Goal: Transaction & Acquisition: Purchase product/service

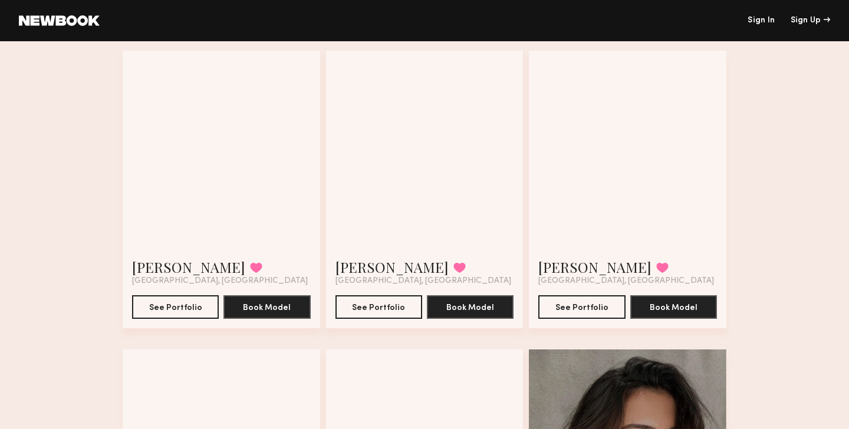
scroll to position [997, 0]
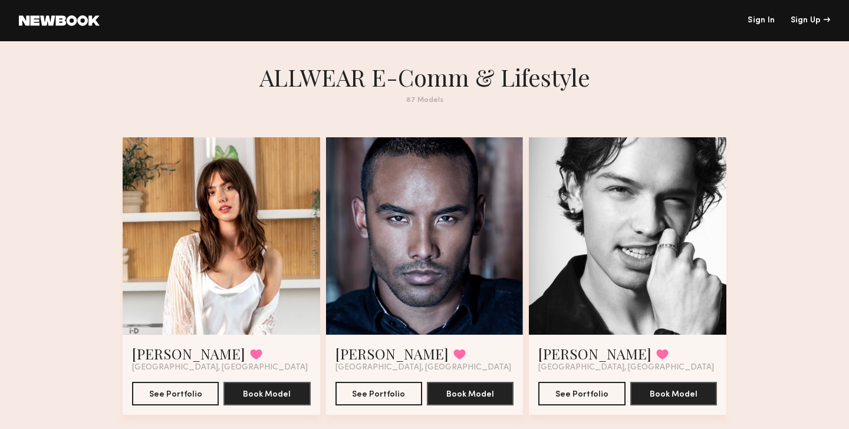
scroll to position [2, 0]
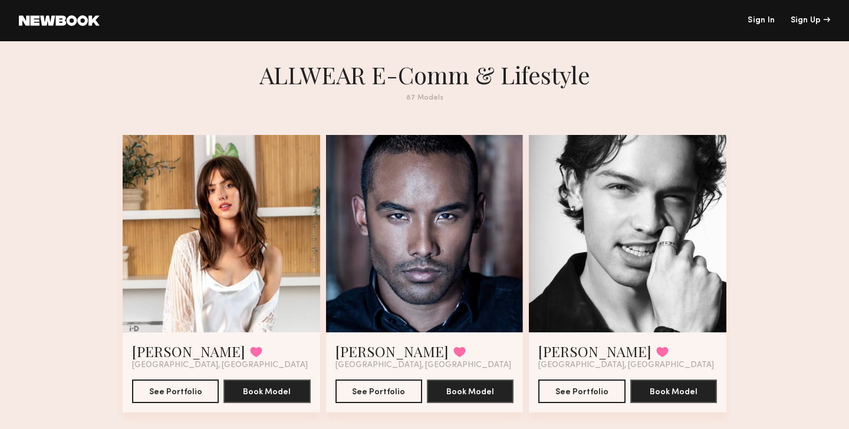
click at [492, 302] on div at bounding box center [425, 234] width 198 height 198
click at [384, 391] on button "See Portfolio" at bounding box center [379, 391] width 87 height 24
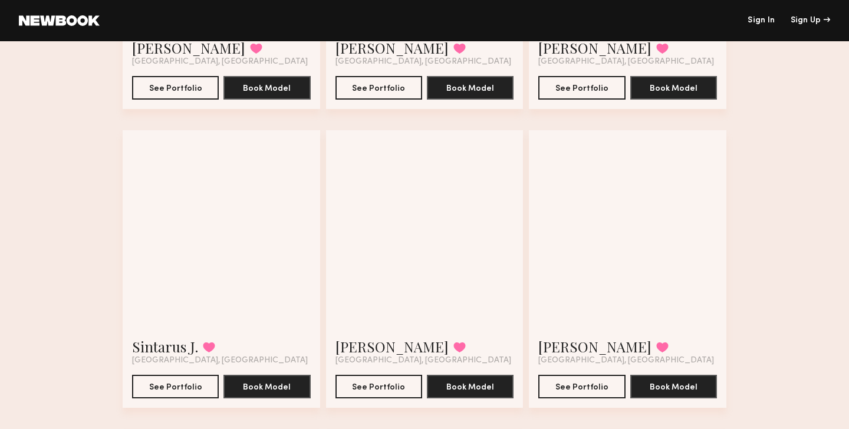
scroll to position [4508, 0]
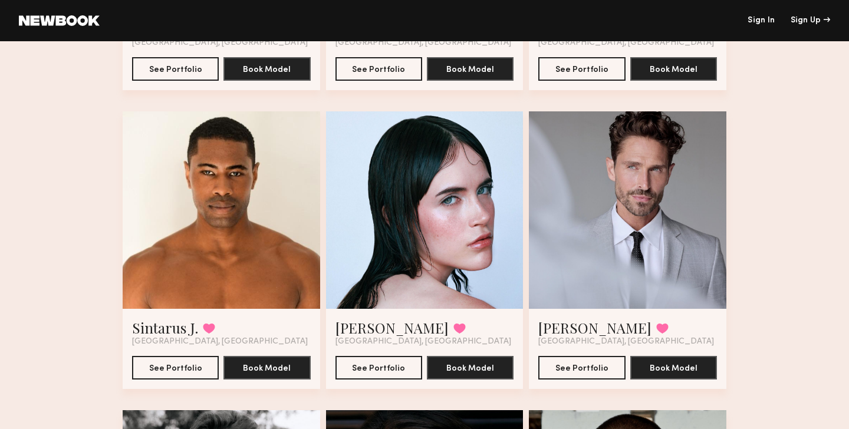
click at [553, 201] on div at bounding box center [628, 210] width 198 height 198
click at [593, 367] on button "See Portfolio" at bounding box center [581, 368] width 87 height 24
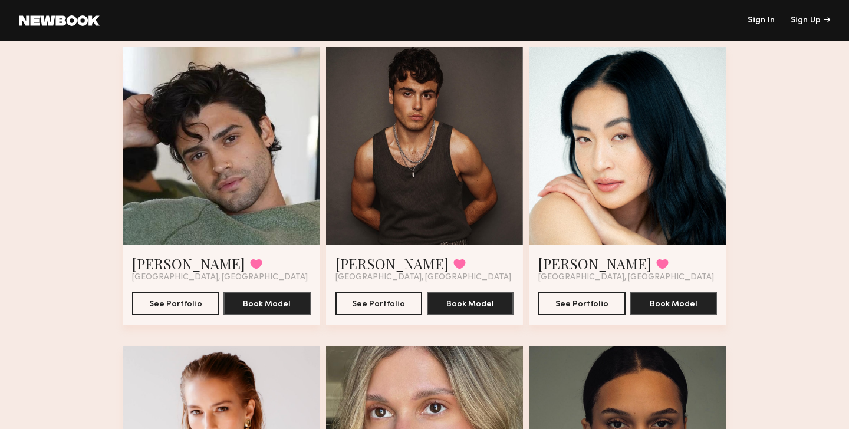
scroll to position [5746, 0]
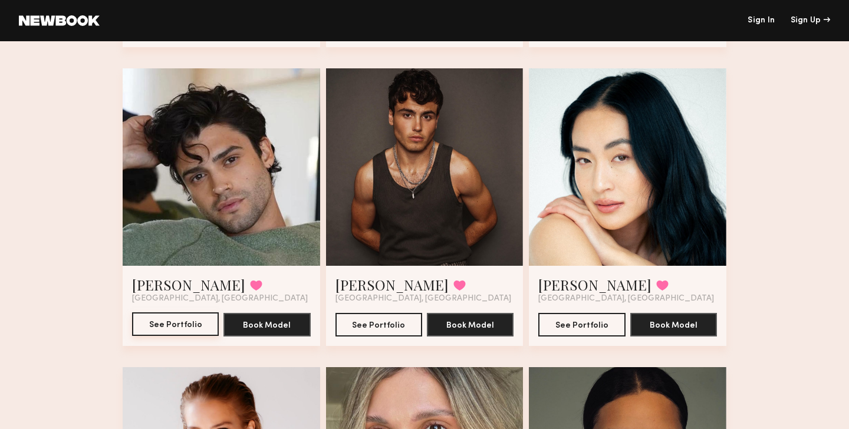
click at [180, 322] on button "See Portfolio" at bounding box center [175, 325] width 87 height 24
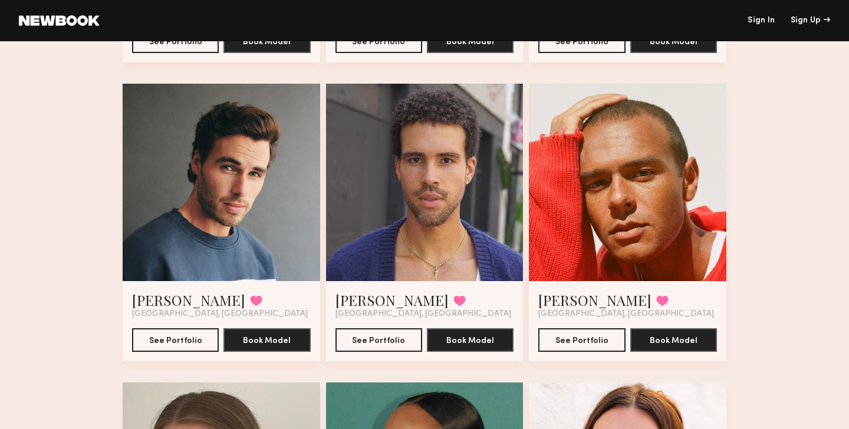
scroll to position [6632, 0]
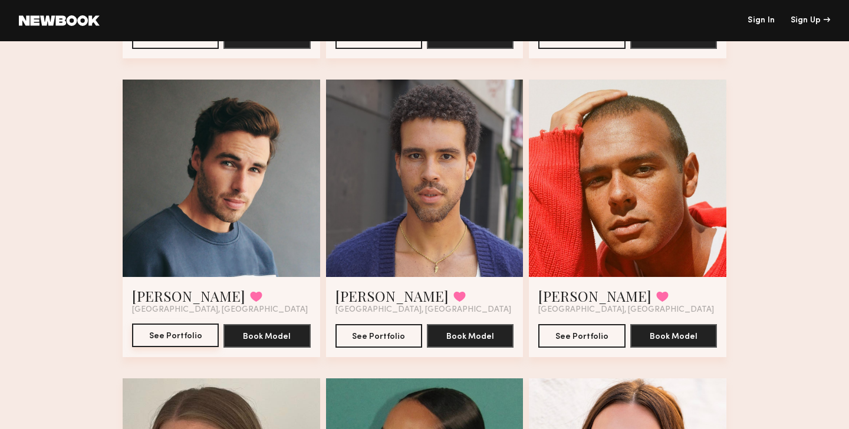
click at [175, 332] on button "See Portfolio" at bounding box center [175, 336] width 87 height 24
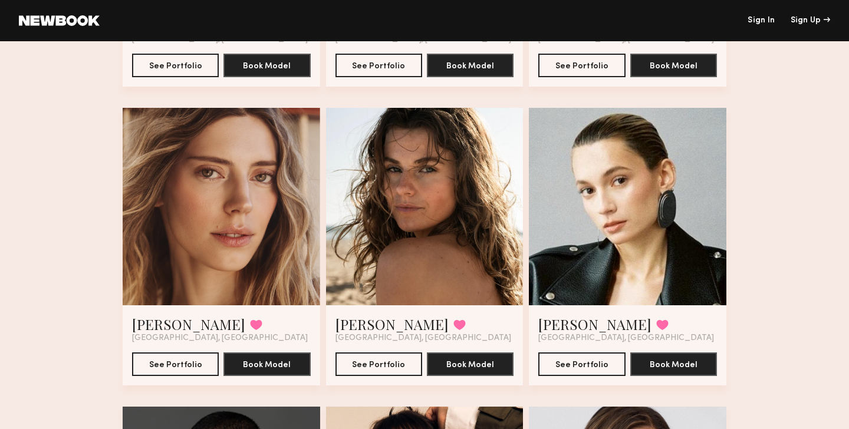
scroll to position [7810, 0]
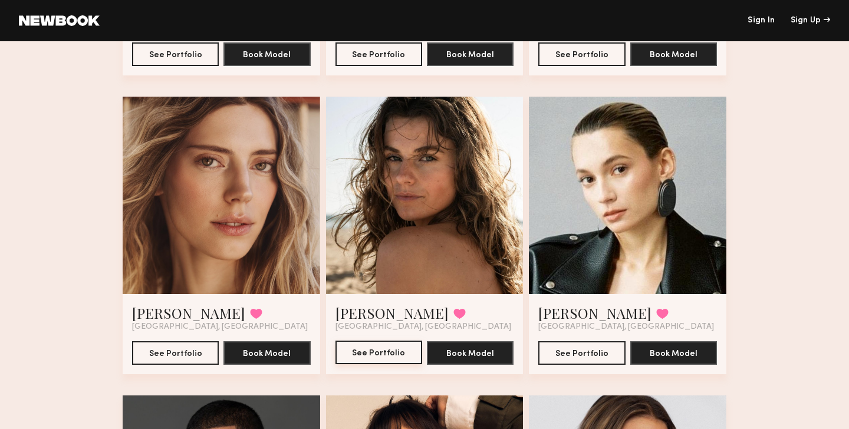
click at [396, 353] on button "See Portfolio" at bounding box center [379, 353] width 87 height 24
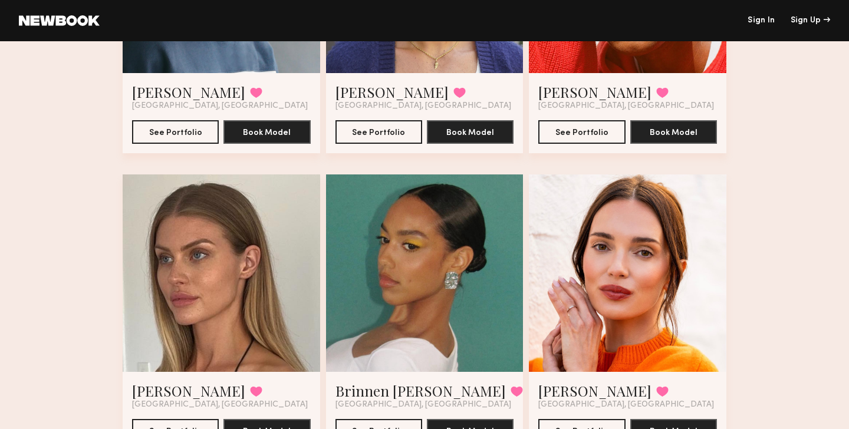
scroll to position [6837, 0]
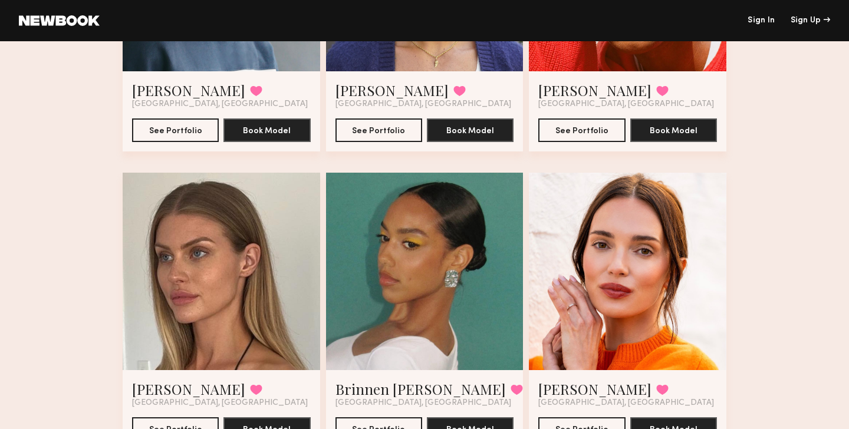
click at [228, 248] on div at bounding box center [222, 272] width 198 height 198
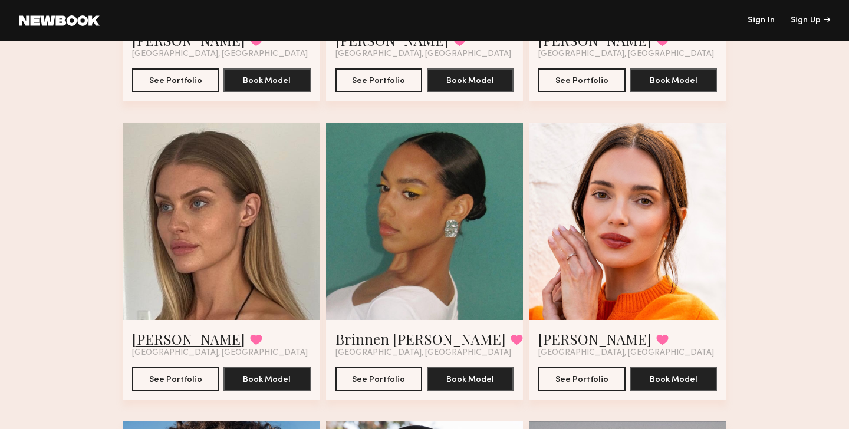
scroll to position [6889, 0]
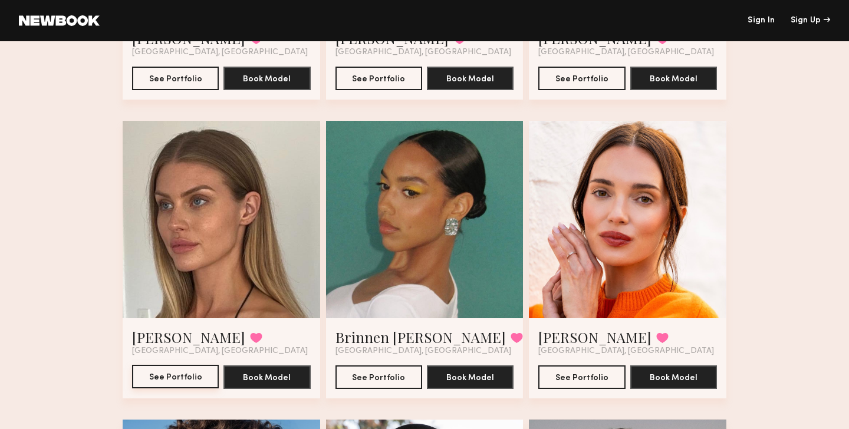
click at [176, 377] on button "See Portfolio" at bounding box center [175, 377] width 87 height 24
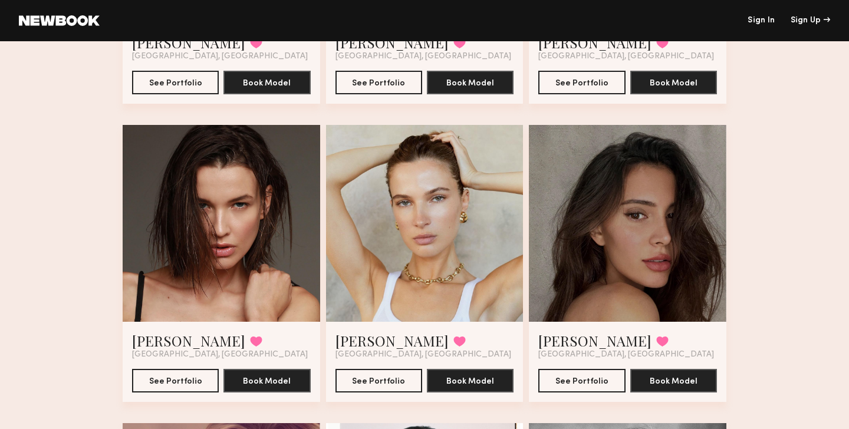
scroll to position [1207, 0]
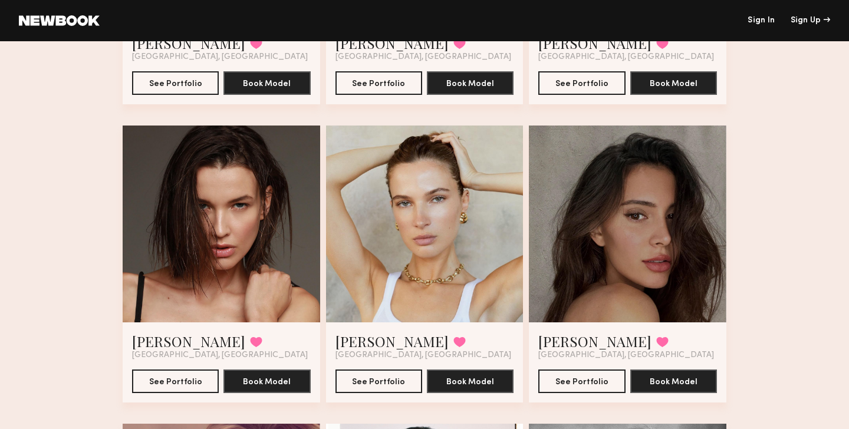
click at [612, 220] on div at bounding box center [628, 225] width 198 height 198
click at [377, 385] on button "See Portfolio" at bounding box center [379, 381] width 87 height 24
click at [189, 375] on button "See Portfolio" at bounding box center [175, 381] width 87 height 24
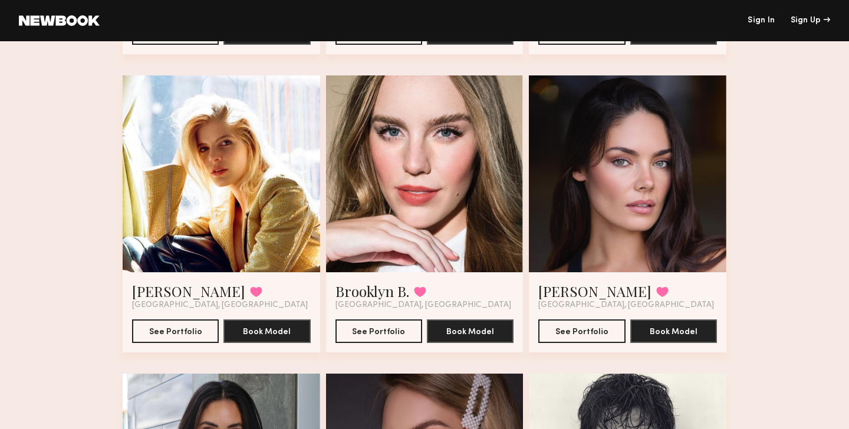
scroll to position [2154, 0]
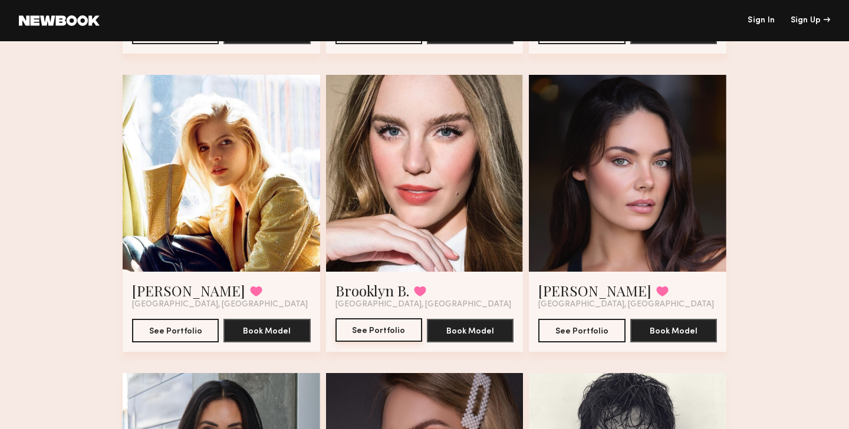
click at [368, 333] on button "See Portfolio" at bounding box center [379, 330] width 87 height 24
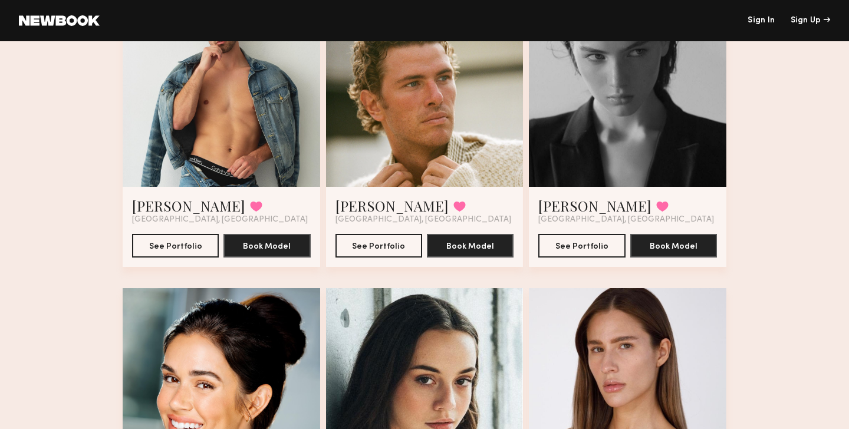
scroll to position [2838, 0]
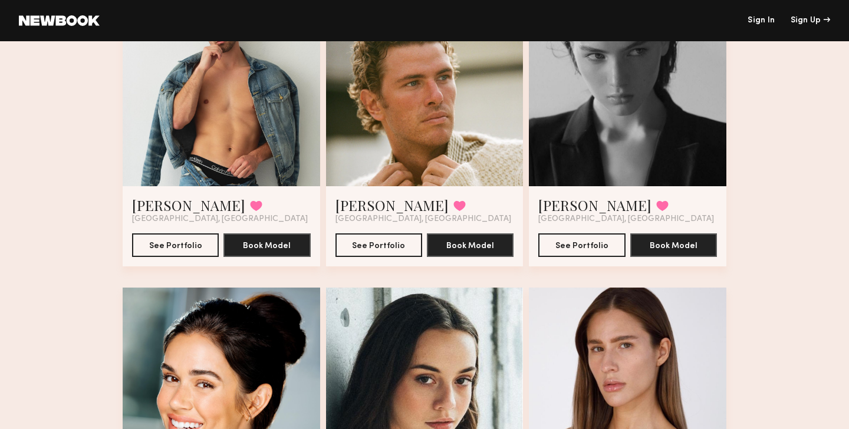
click at [412, 137] on div at bounding box center [425, 88] width 198 height 198
click at [381, 242] on button "See Portfolio" at bounding box center [379, 245] width 87 height 24
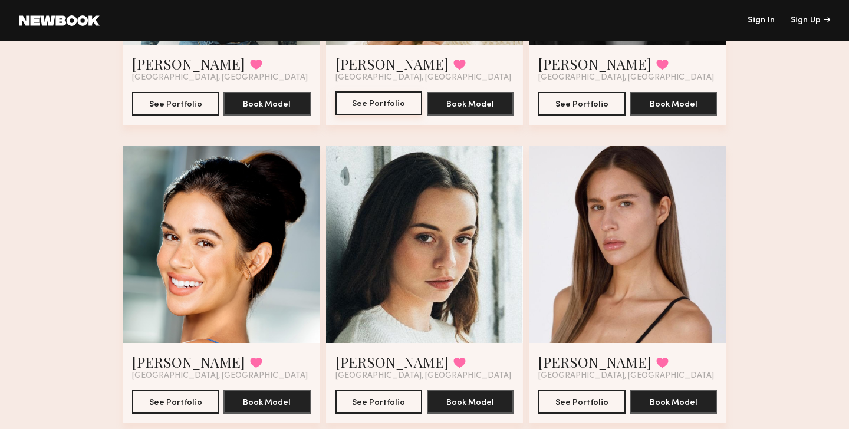
scroll to position [2991, 0]
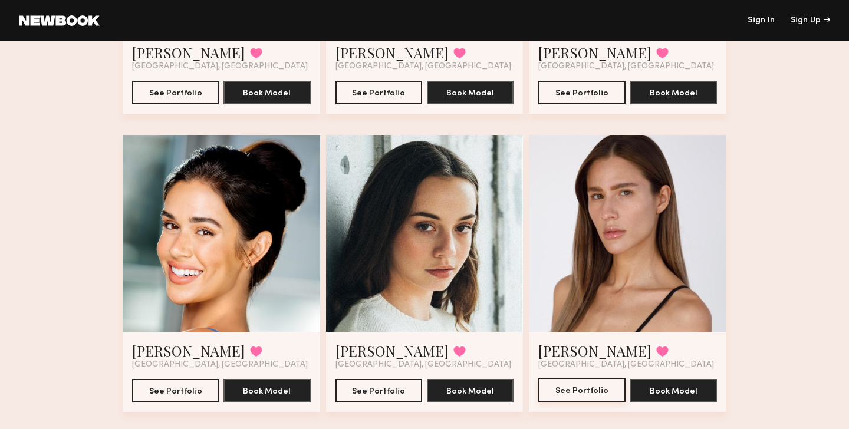
click at [570, 390] on button "See Portfolio" at bounding box center [581, 391] width 87 height 24
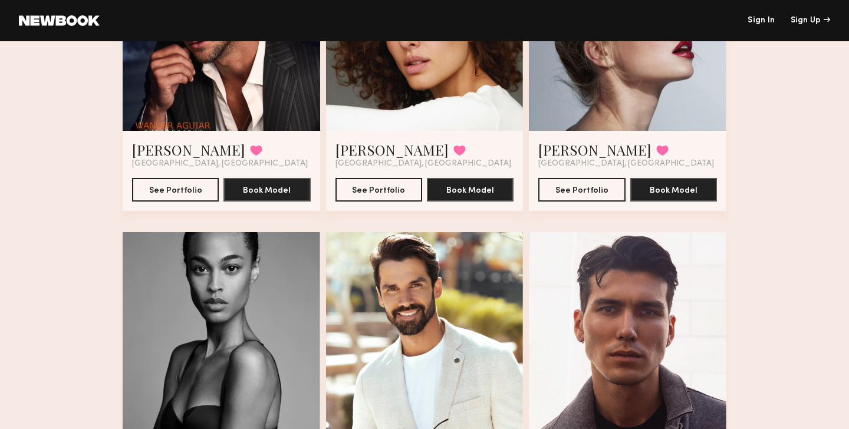
scroll to position [3597, 0]
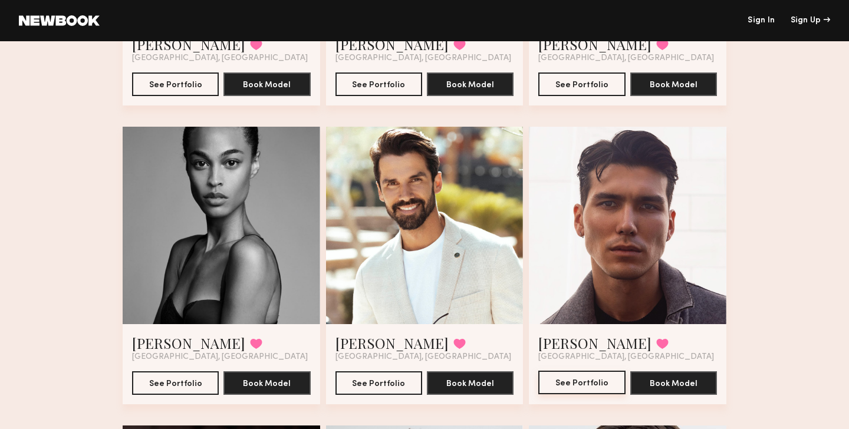
click at [573, 386] on button "See Portfolio" at bounding box center [581, 383] width 87 height 24
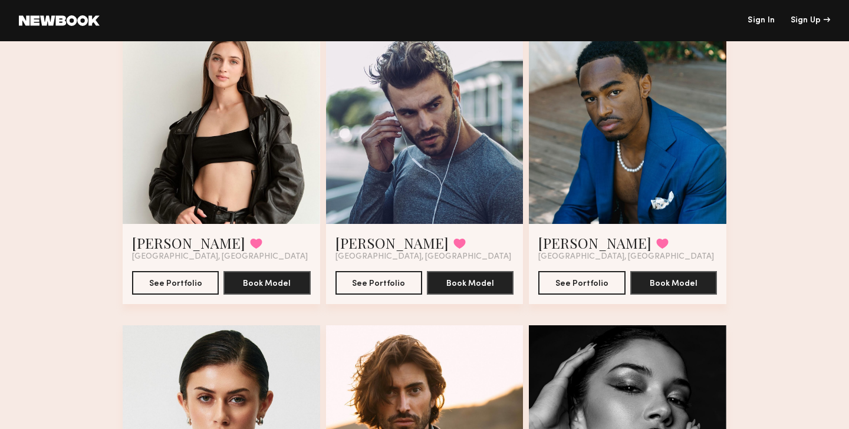
scroll to position [5194, 0]
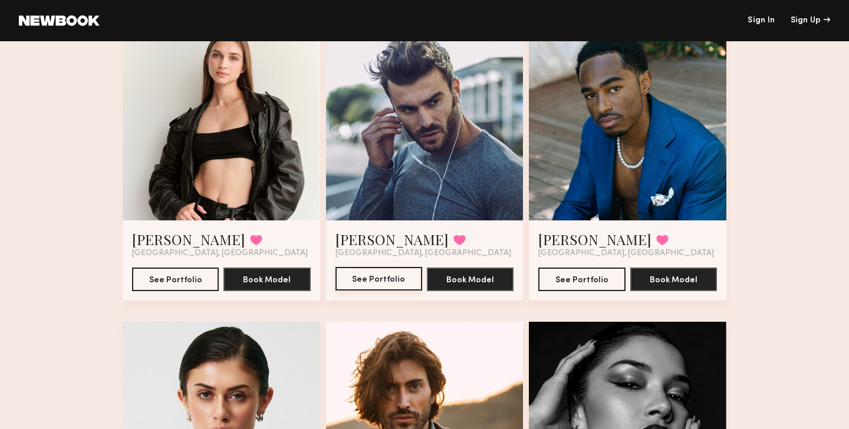
click at [386, 279] on button "See Portfolio" at bounding box center [379, 279] width 87 height 24
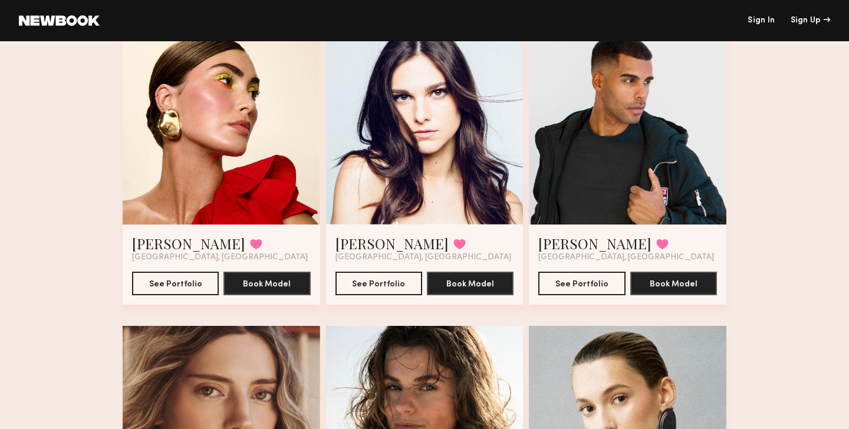
scroll to position [7583, 0]
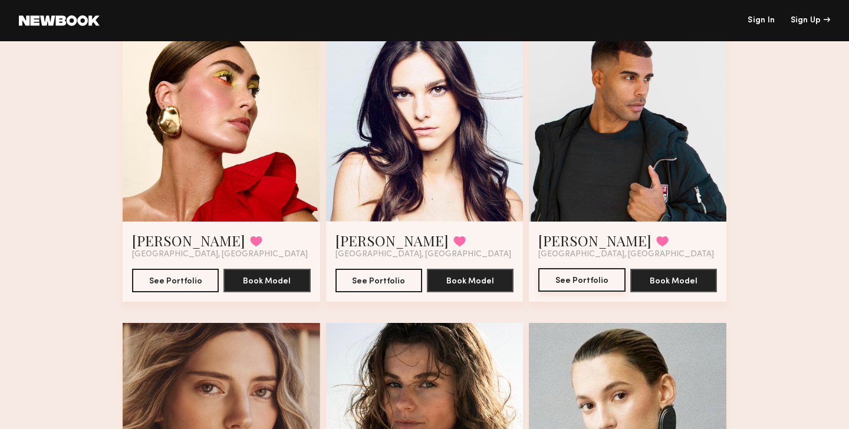
click at [570, 283] on button "See Portfolio" at bounding box center [581, 280] width 87 height 24
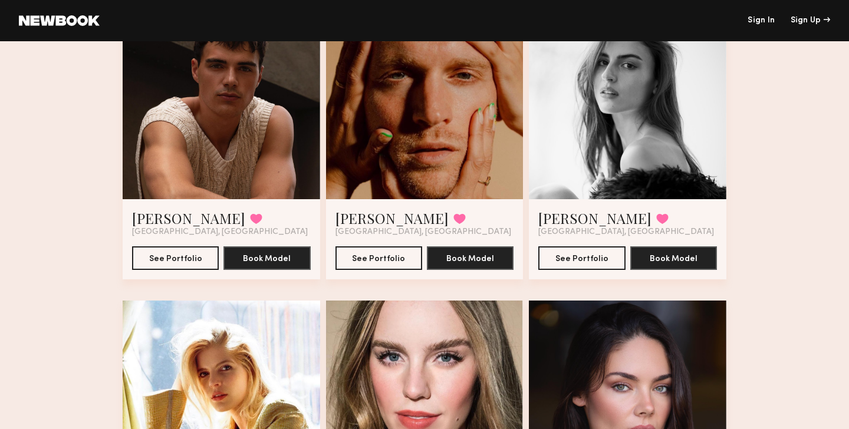
scroll to position [1793, 0]
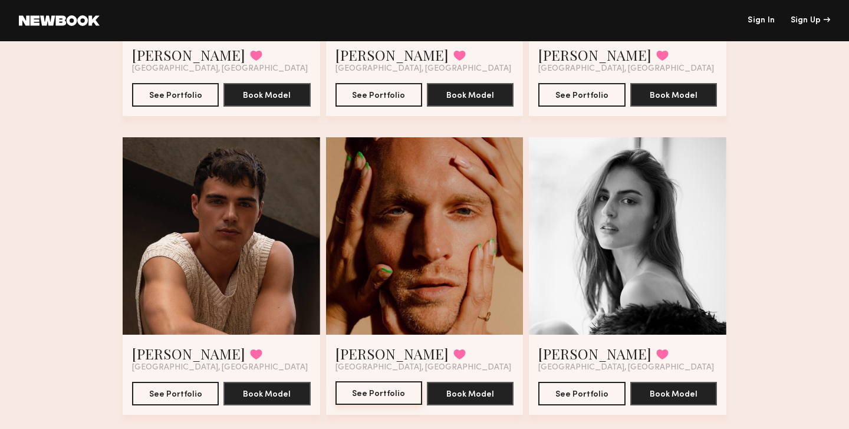
click at [367, 390] on button "See Portfolio" at bounding box center [379, 394] width 87 height 24
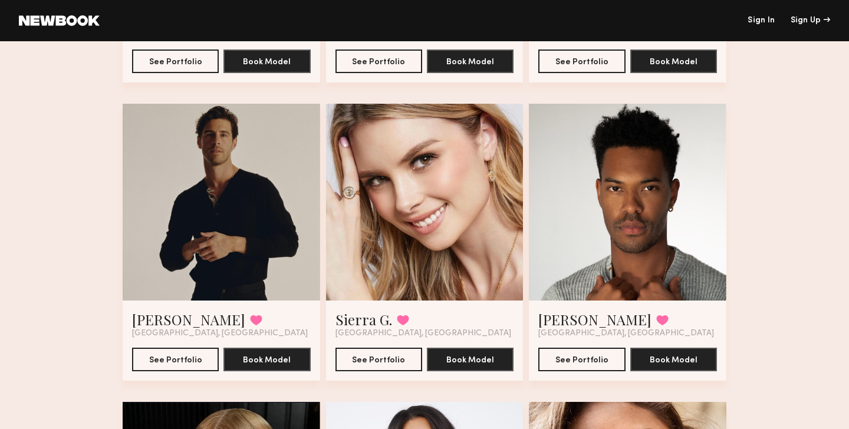
scroll to position [336, 0]
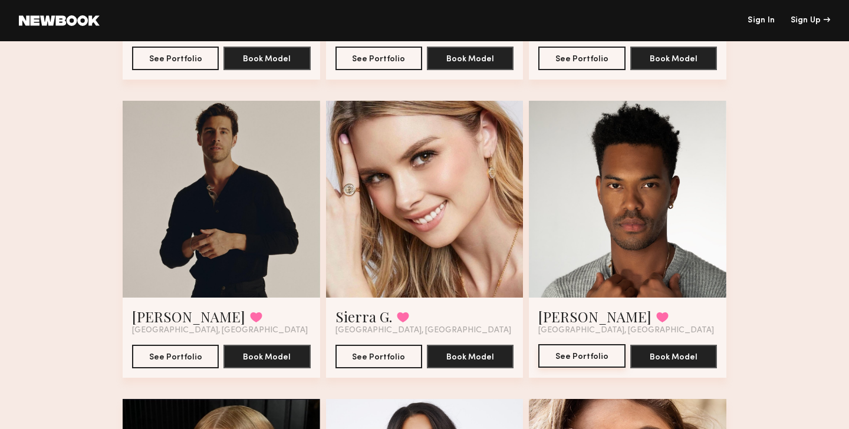
click at [569, 358] on button "See Portfolio" at bounding box center [581, 356] width 87 height 24
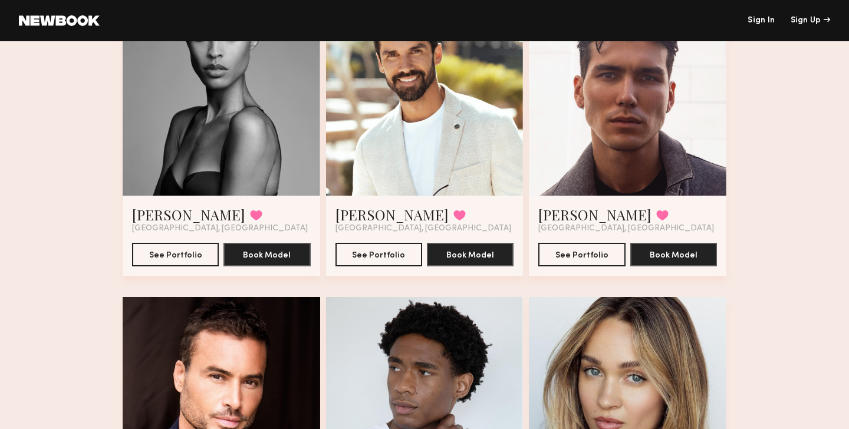
scroll to position [3723, 0]
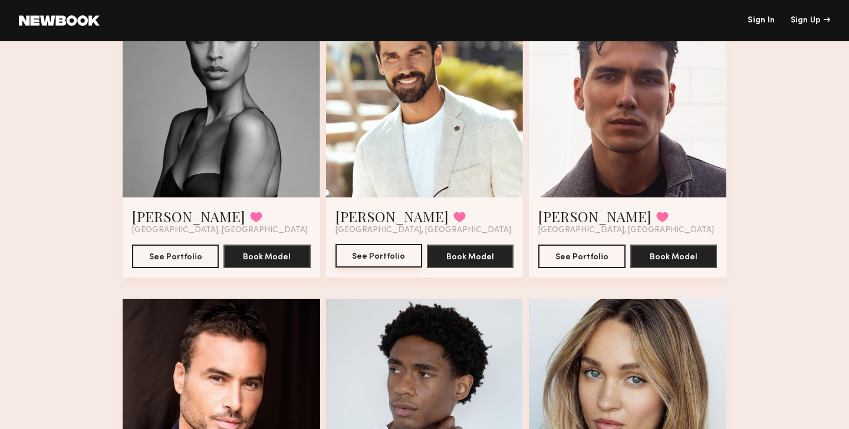
click at [362, 256] on button "See Portfolio" at bounding box center [379, 256] width 87 height 24
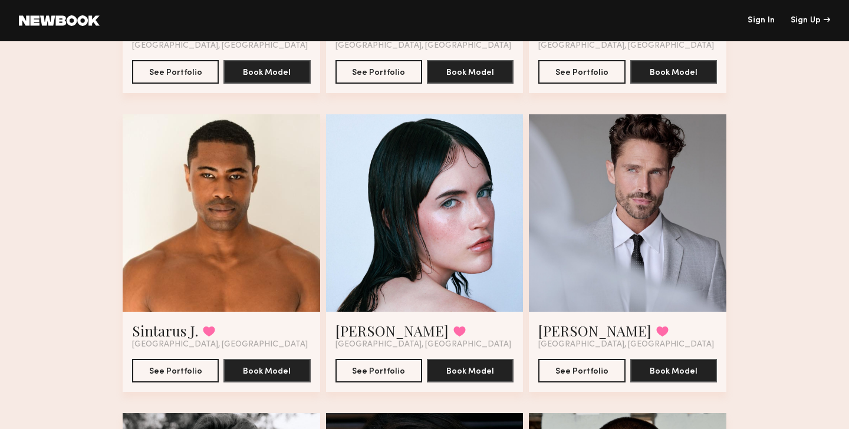
scroll to position [4512, 0]
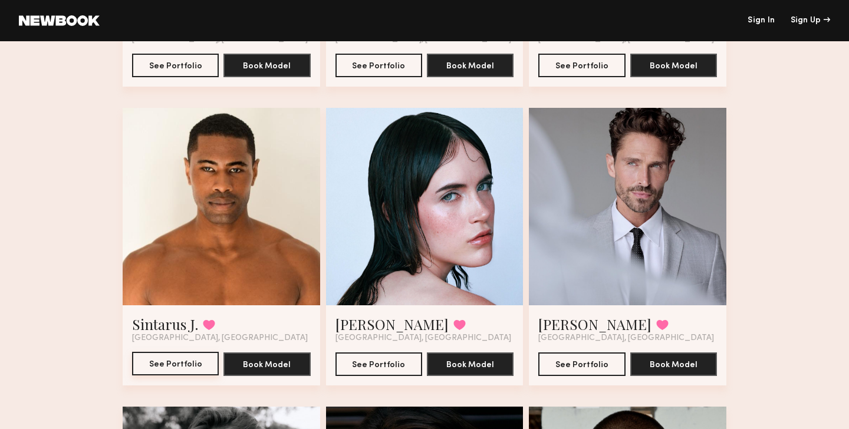
click at [167, 362] on button "See Portfolio" at bounding box center [175, 364] width 87 height 24
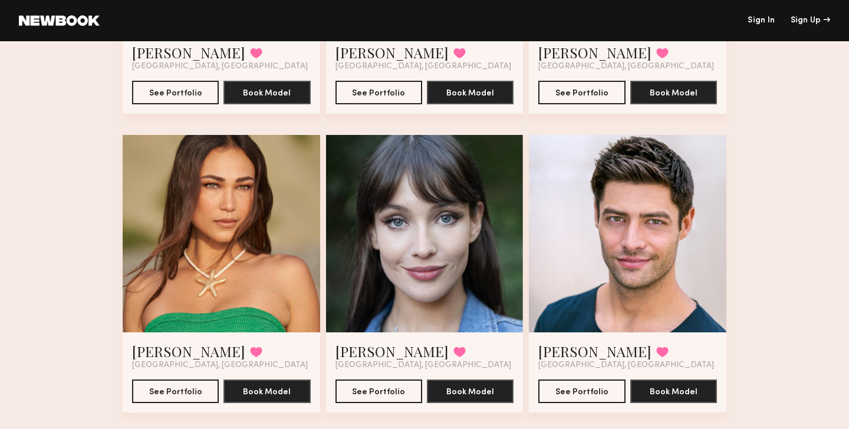
scroll to position [8392, 0]
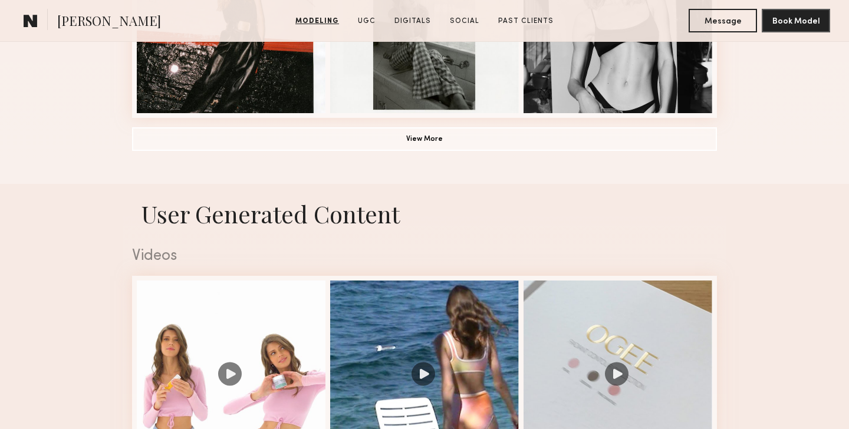
scroll to position [1055, 0]
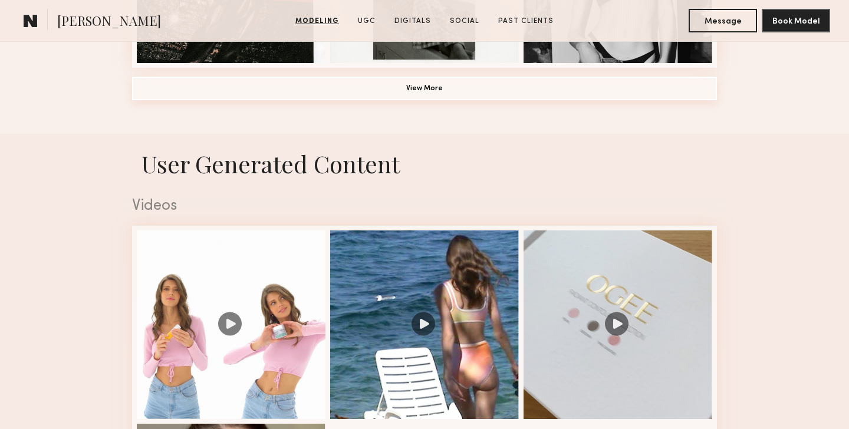
click at [415, 91] on button "View More" at bounding box center [424, 89] width 585 height 24
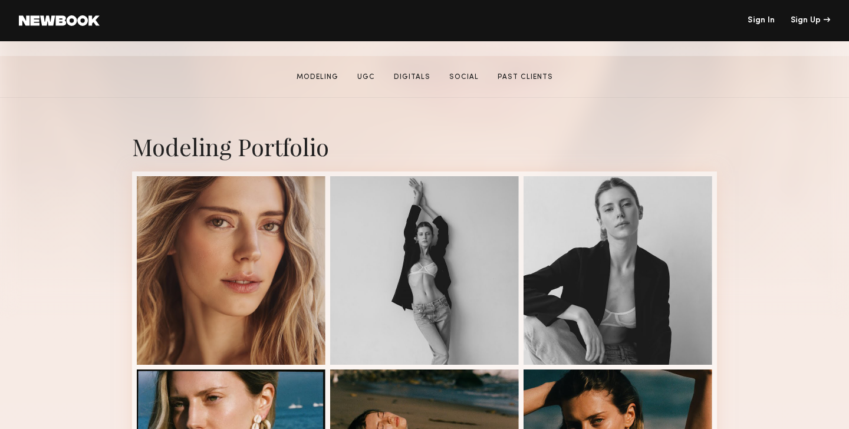
scroll to position [182, 0]
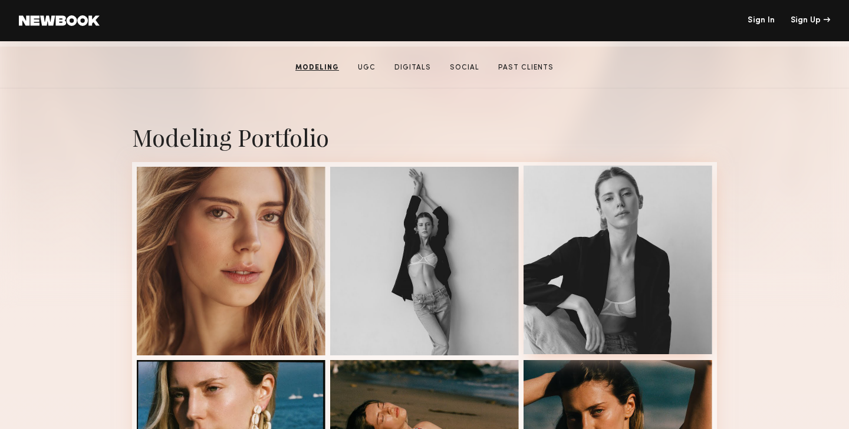
click at [569, 244] on div at bounding box center [618, 260] width 189 height 189
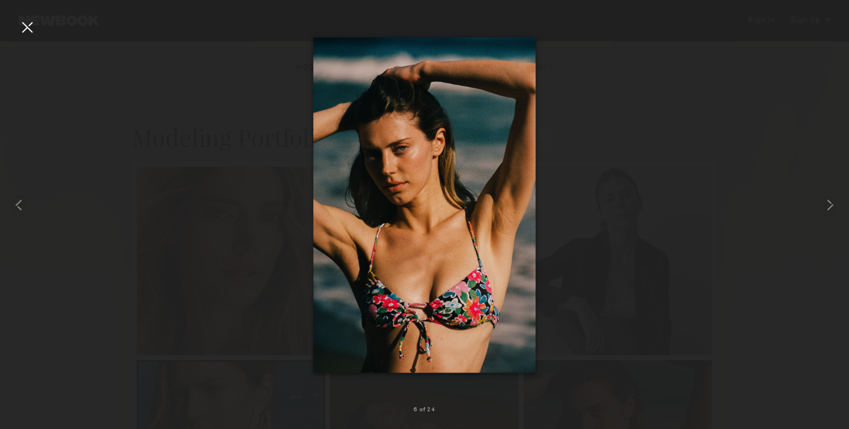
click at [615, 206] on div at bounding box center [424, 205] width 849 height 373
click at [25, 27] on div at bounding box center [27, 27] width 19 height 19
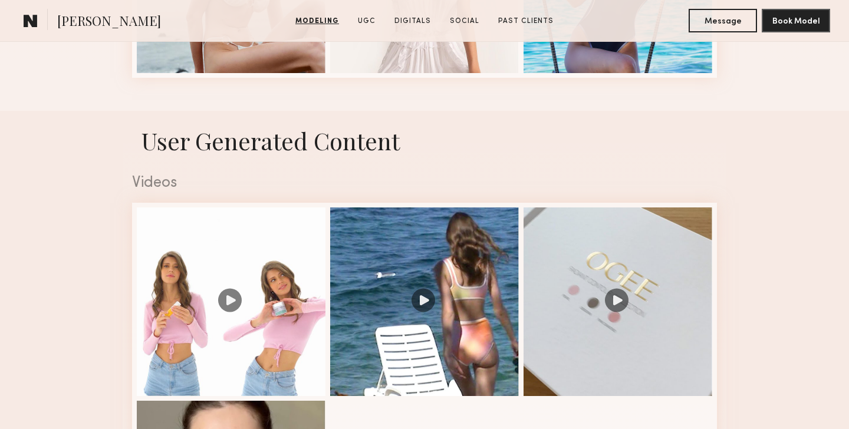
scroll to position [1879, 0]
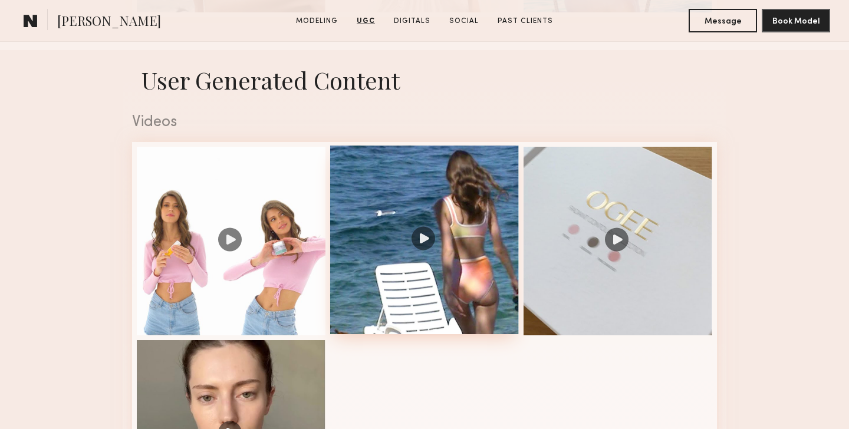
click at [414, 247] on div at bounding box center [424, 240] width 189 height 189
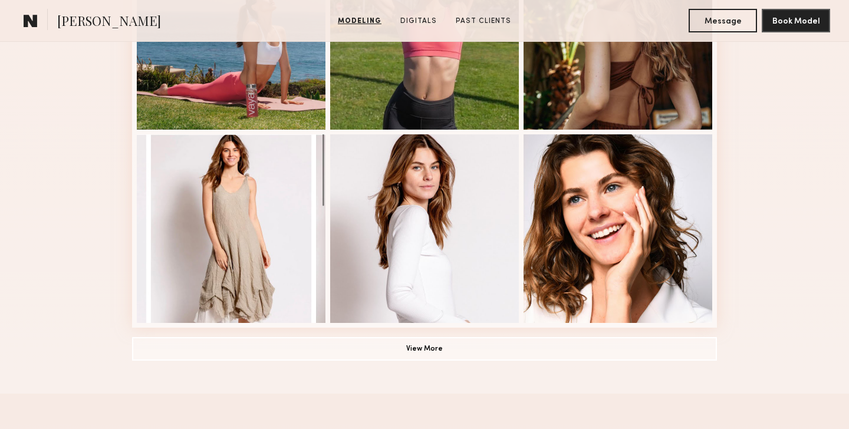
scroll to position [797, 0]
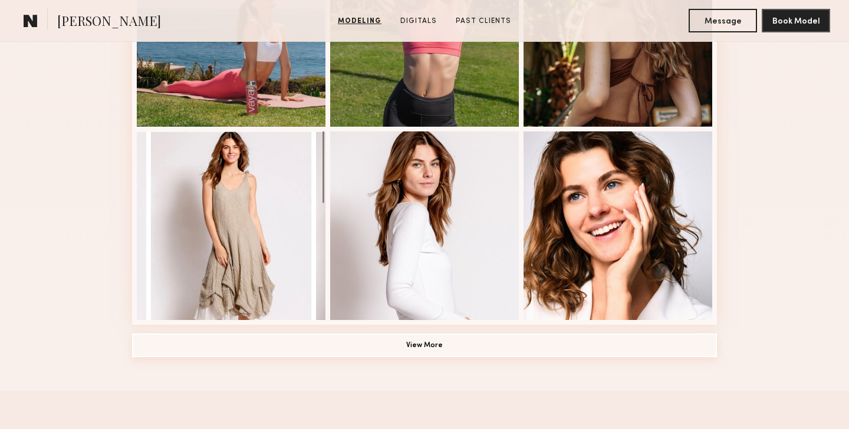
click at [403, 341] on button "View More" at bounding box center [424, 346] width 585 height 24
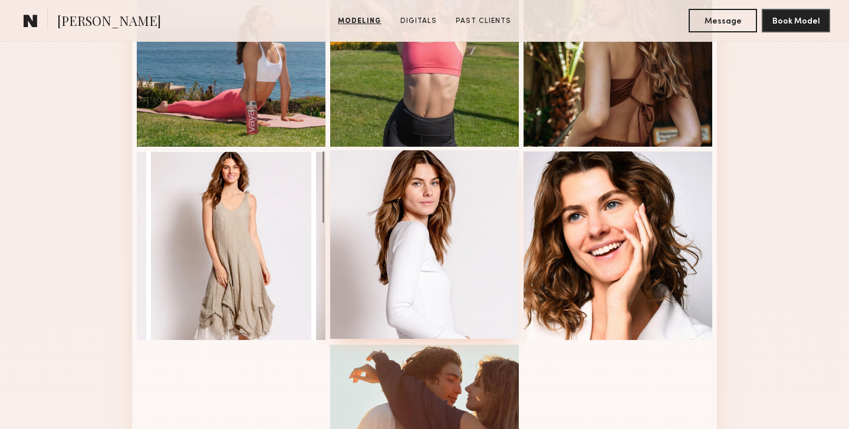
scroll to position [751, 0]
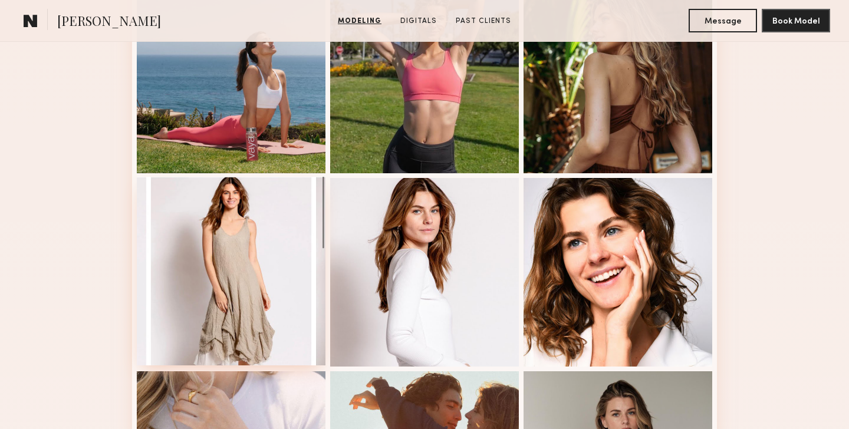
click at [238, 239] on div at bounding box center [231, 271] width 189 height 189
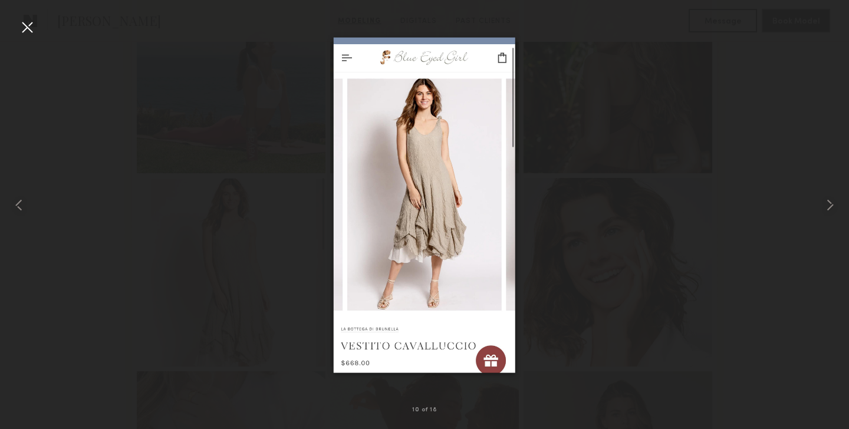
click at [25, 20] on div at bounding box center [27, 27] width 19 height 19
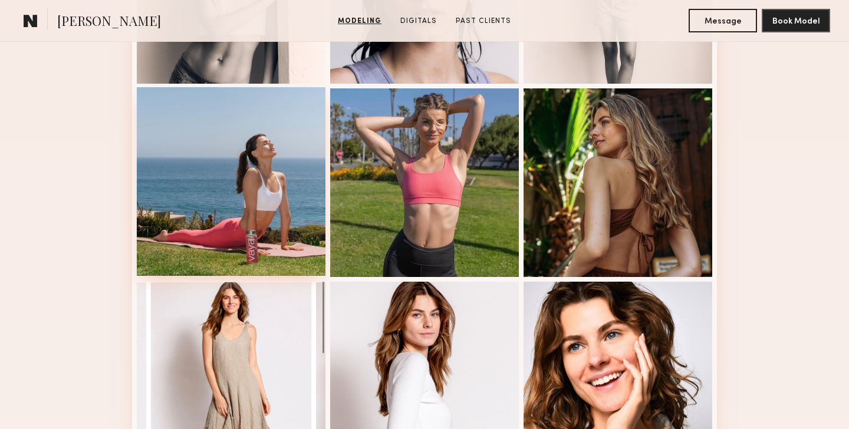
scroll to position [637, 0]
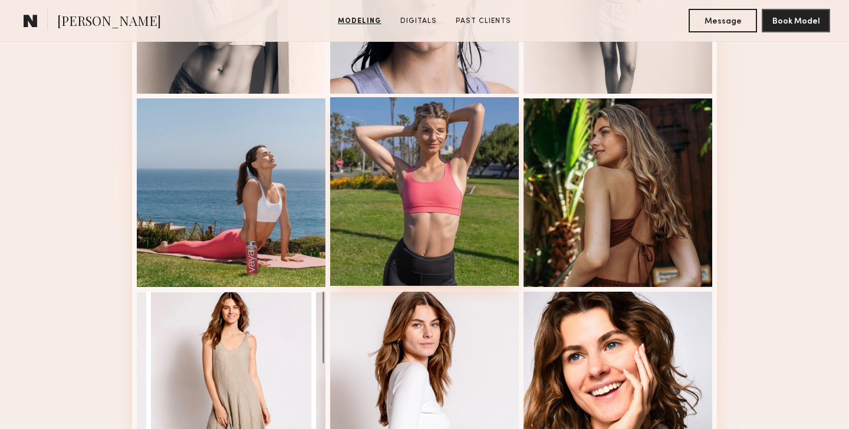
click at [462, 196] on div at bounding box center [424, 191] width 189 height 189
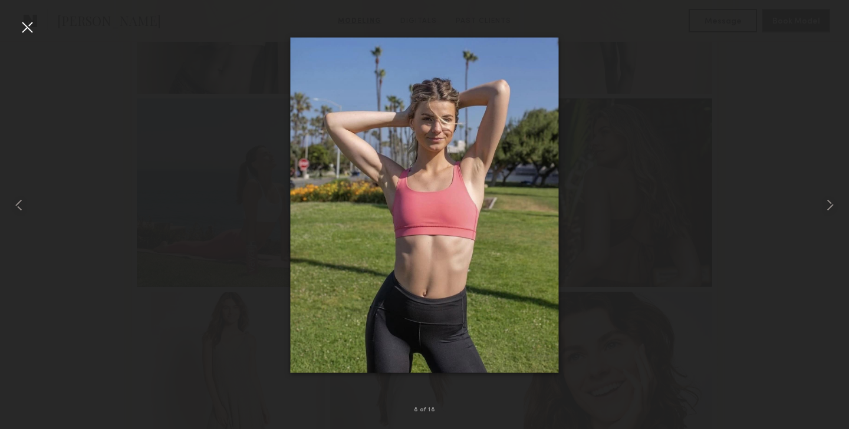
click at [28, 23] on div at bounding box center [27, 27] width 19 height 19
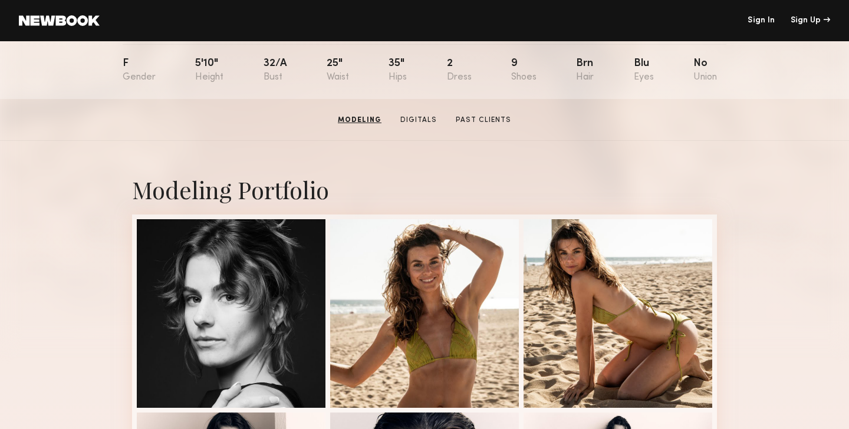
scroll to position [0, 0]
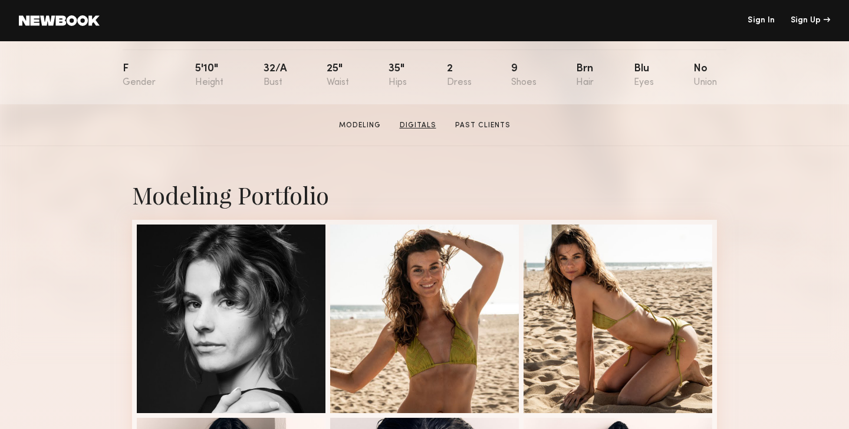
click at [421, 124] on link "Digitals" at bounding box center [418, 125] width 46 height 11
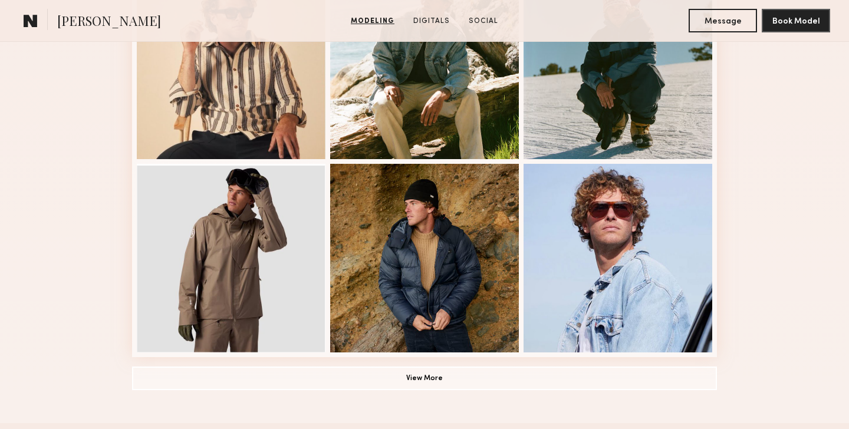
scroll to position [882, 0]
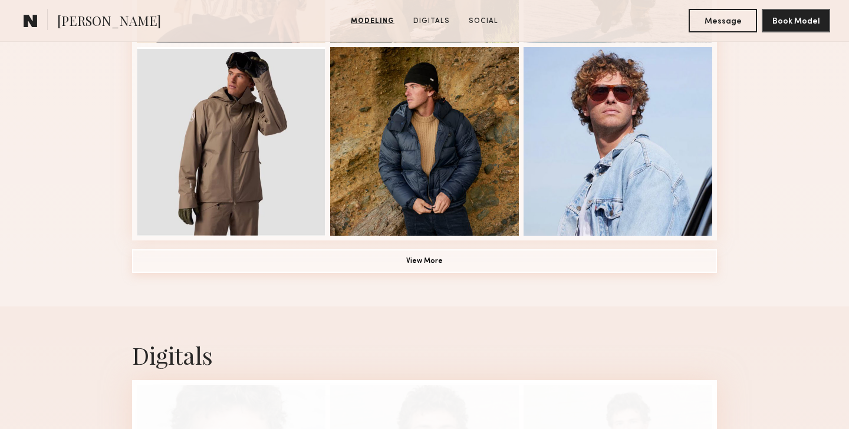
click at [394, 259] on button "View More" at bounding box center [424, 261] width 585 height 24
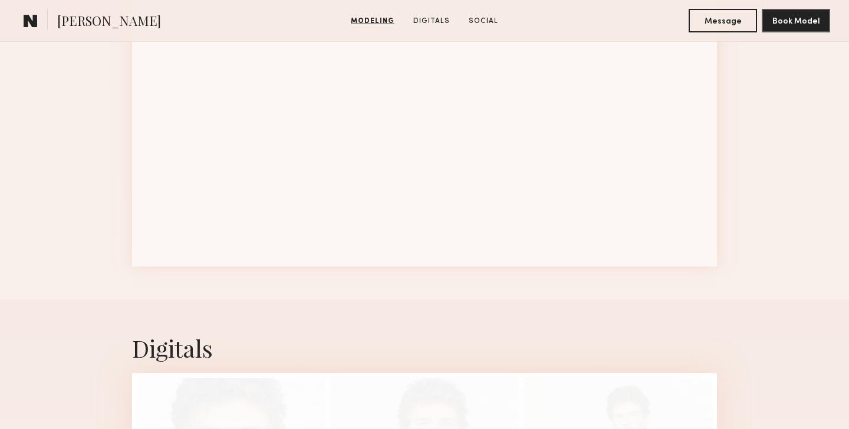
scroll to position [998, 0]
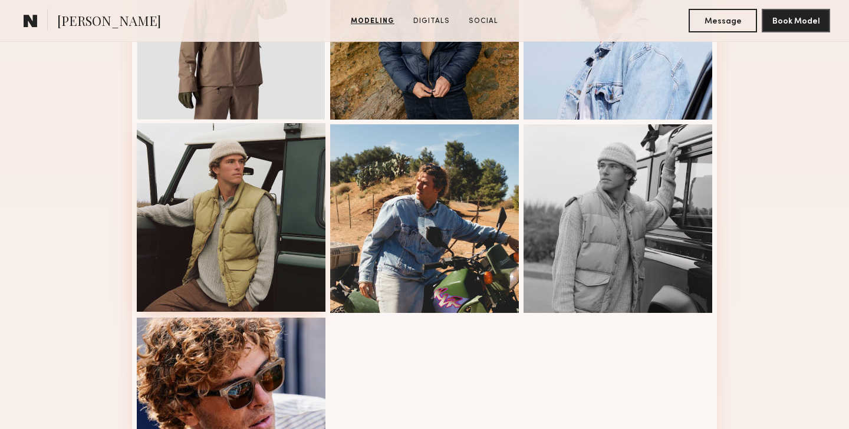
click at [258, 225] on div at bounding box center [231, 217] width 189 height 189
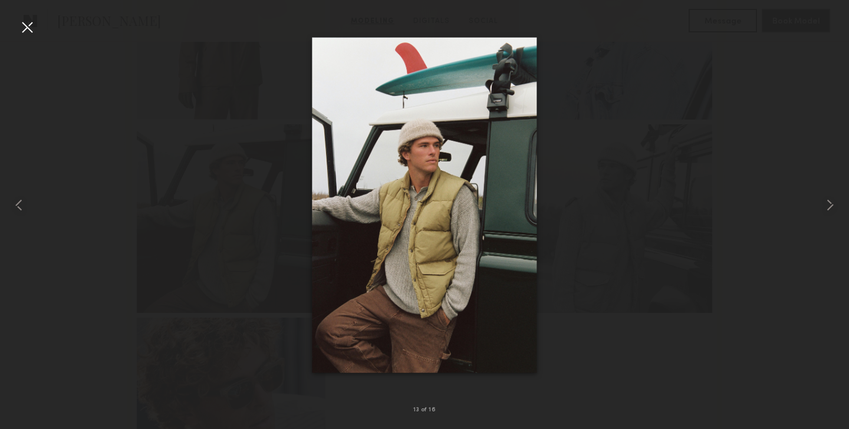
click at [602, 218] on div at bounding box center [424, 205] width 849 height 373
click at [24, 22] on div at bounding box center [27, 27] width 19 height 19
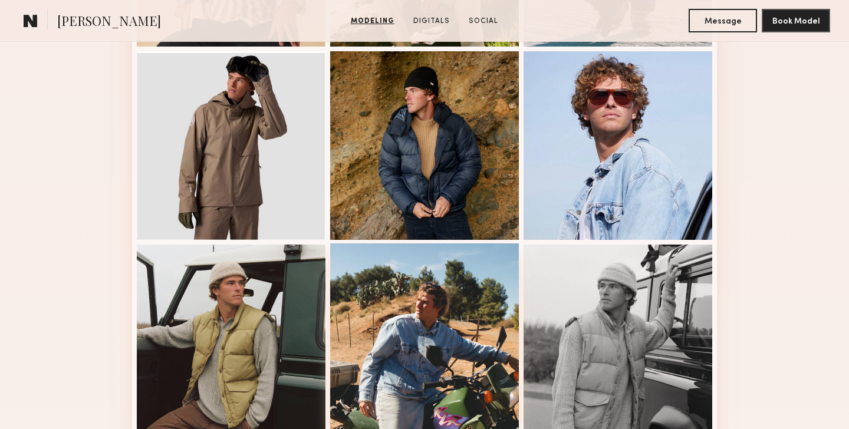
scroll to position [764, 0]
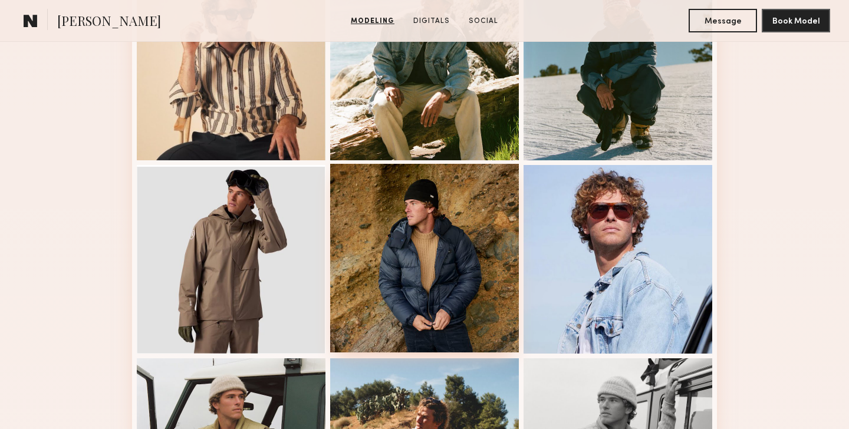
click at [391, 202] on div at bounding box center [424, 258] width 189 height 189
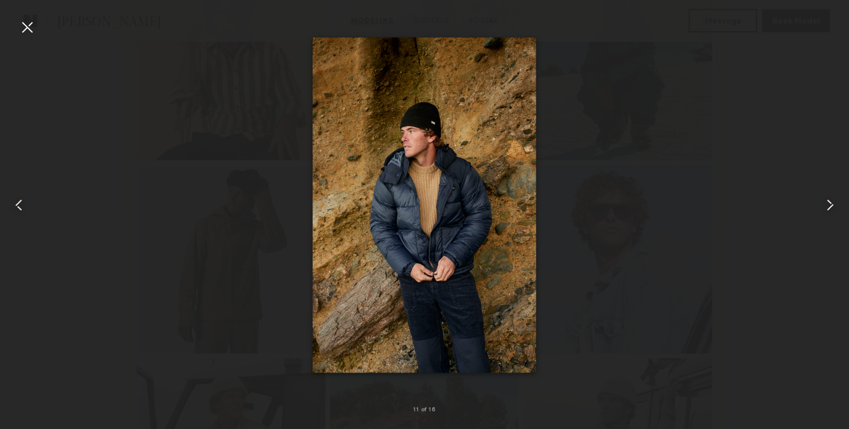
click at [30, 32] on div at bounding box center [27, 27] width 19 height 19
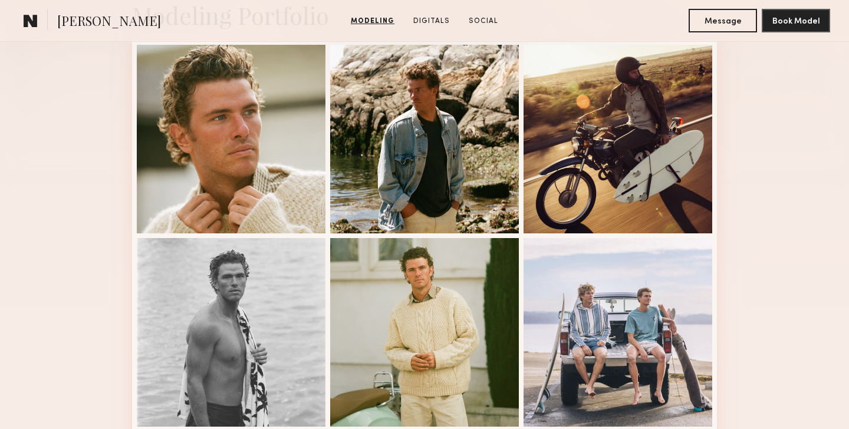
scroll to position [303, 0]
click at [196, 379] on div at bounding box center [231, 332] width 189 height 189
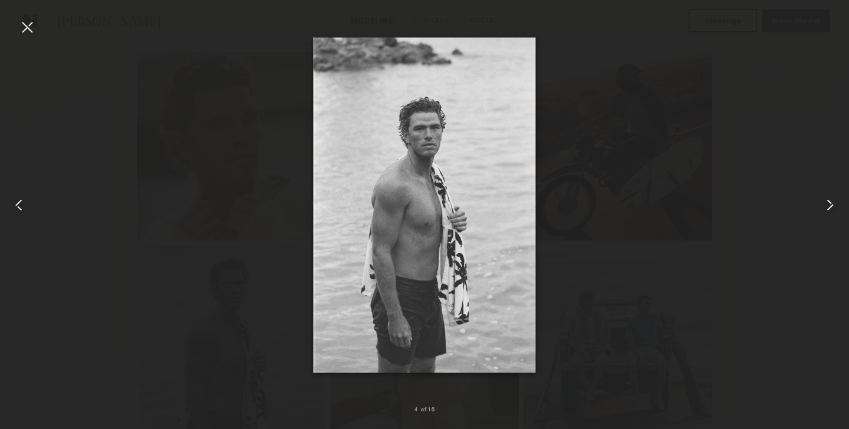
scroll to position [295, 0]
click at [684, 150] on div at bounding box center [424, 205] width 849 height 373
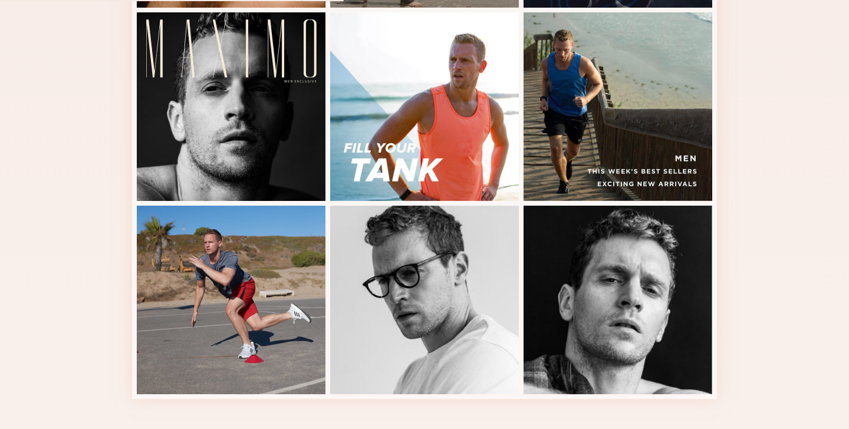
scroll to position [679, 0]
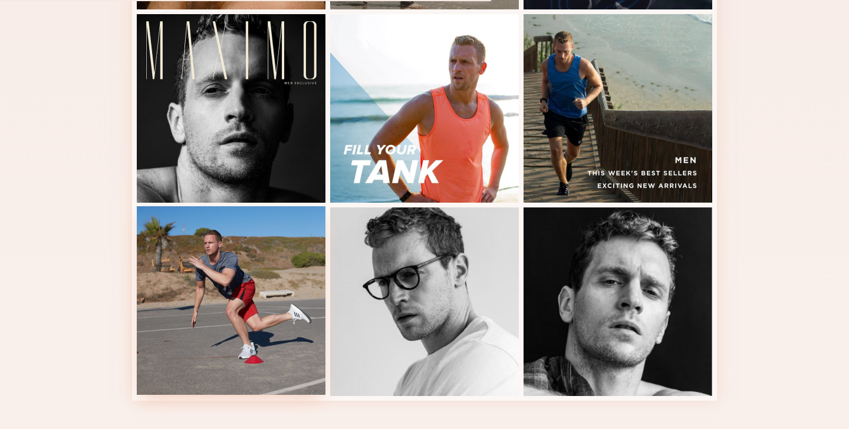
click at [208, 267] on div at bounding box center [231, 300] width 189 height 189
